Goal: Information Seeking & Learning: Learn about a topic

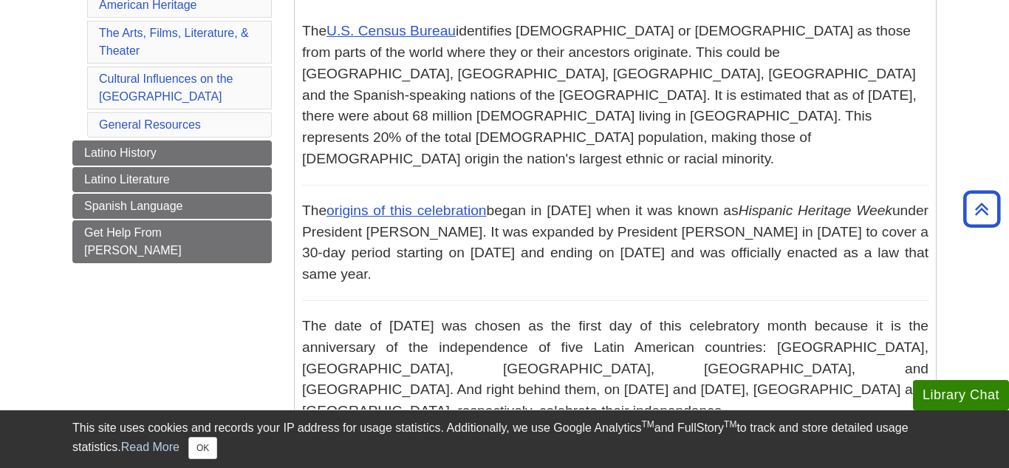
scroll to position [289, 0]
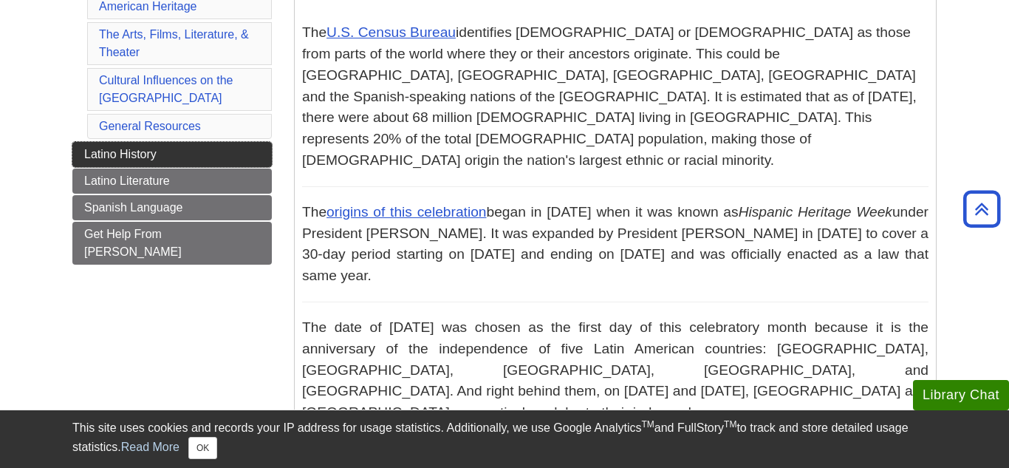
click at [105, 155] on span "Latino History" at bounding box center [120, 154] width 72 height 13
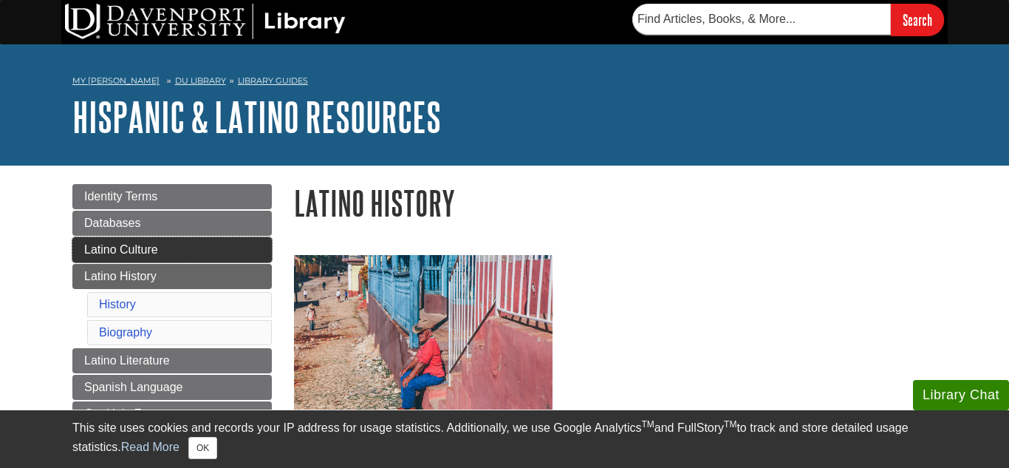
click at [155, 259] on link "Latino Culture" at bounding box center [171, 249] width 199 height 25
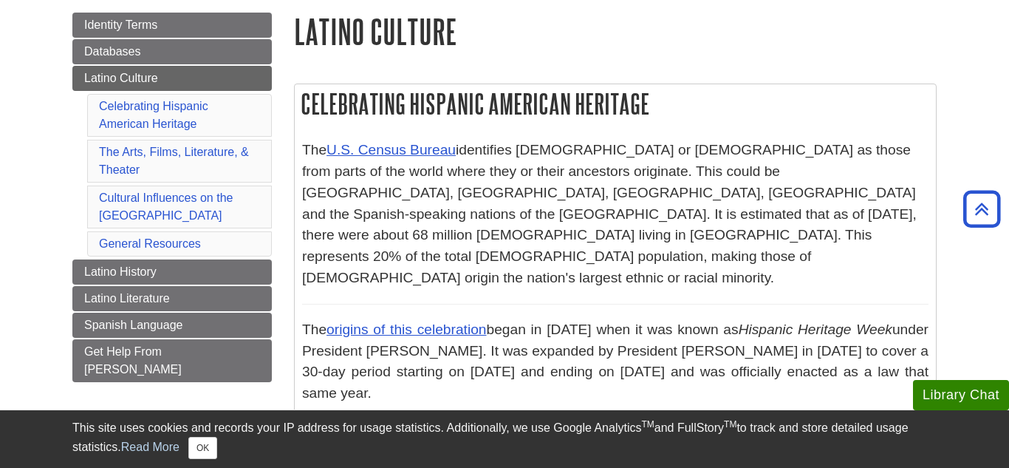
scroll to position [172, 0]
click at [392, 154] on link "U.S. Census Bureau" at bounding box center [390, 149] width 129 height 16
click at [394, 154] on link "U.S. Census Bureau" at bounding box center [390, 149] width 129 height 16
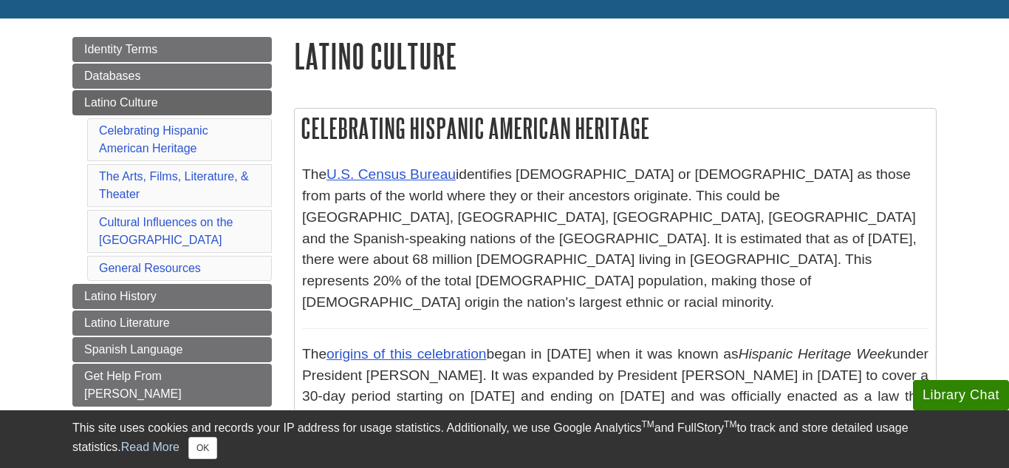
scroll to position [148, 0]
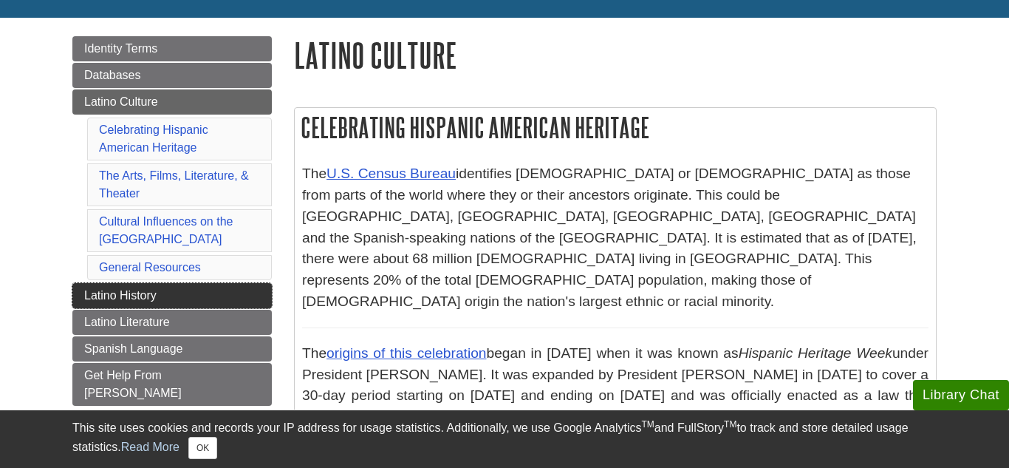
click at [123, 301] on span "Latino History" at bounding box center [120, 295] width 72 height 13
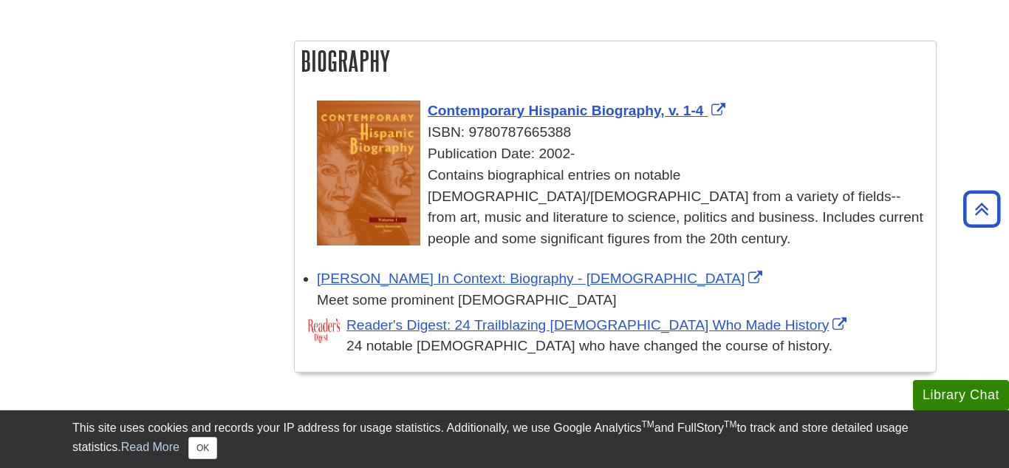
scroll to position [697, 0]
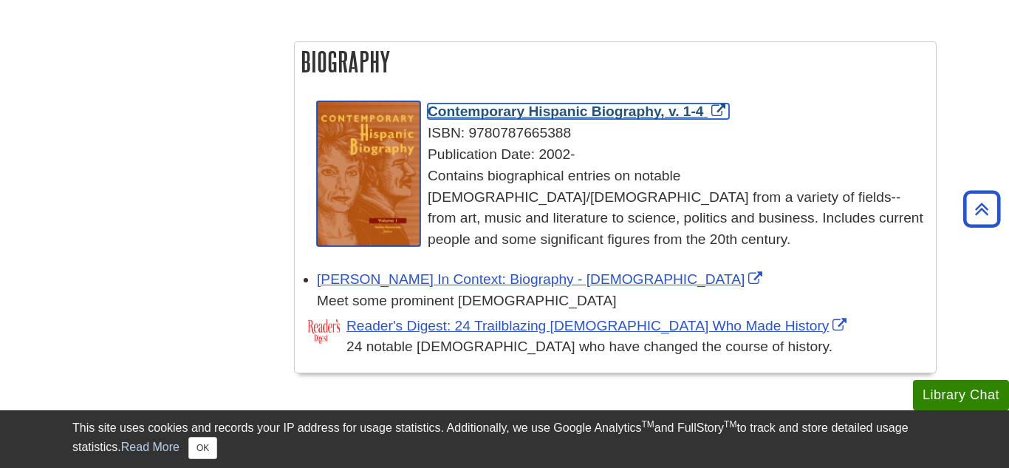
click at [619, 103] on span "Contemporary Hispanic Biography, v. 1-4" at bounding box center [566, 111] width 276 height 16
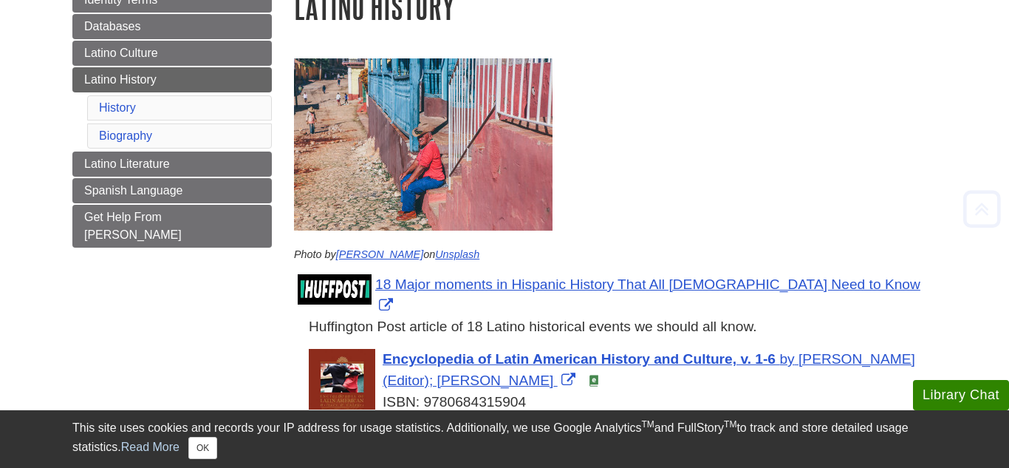
scroll to position [202, 0]
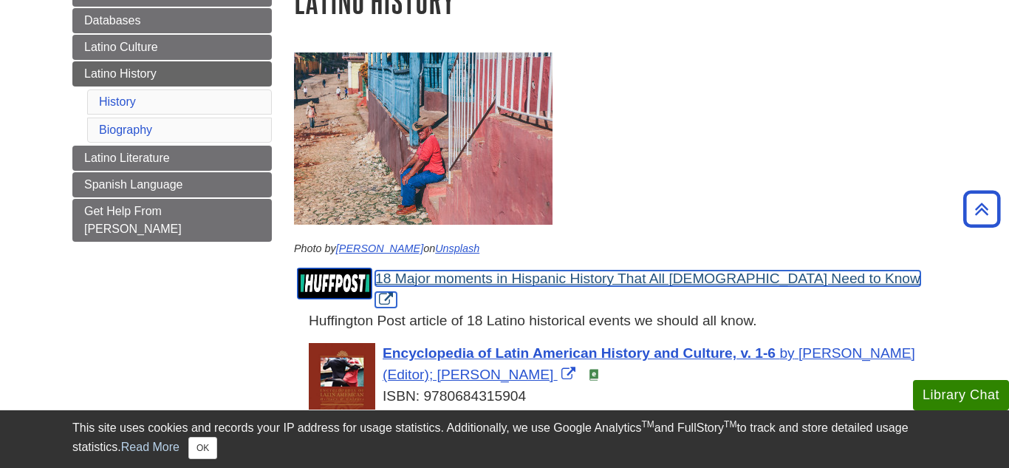
click at [544, 282] on link "18 Major moments in Hispanic History That All Americans Need to Know" at bounding box center [647, 288] width 545 height 37
